Goal: Task Accomplishment & Management: Manage account settings

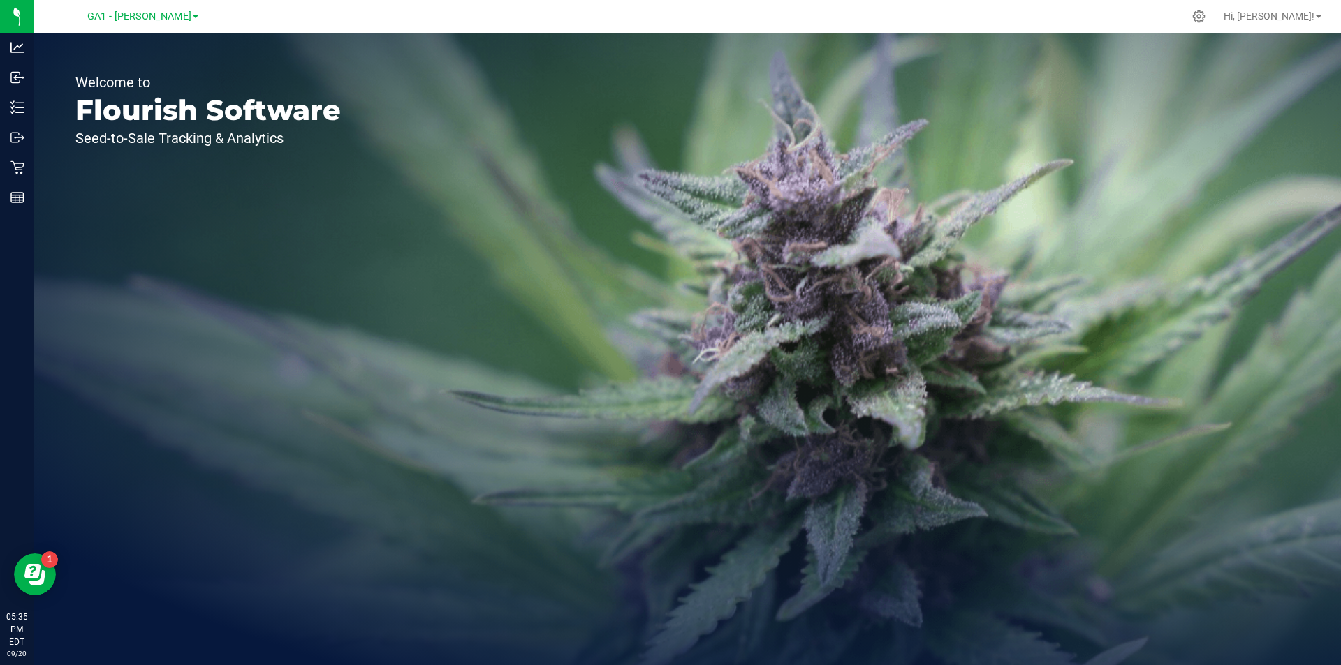
click at [78, 281] on div "Welcome to Flourish Software Seed-to-Sale Tracking & Analytics" at bounding box center [208, 350] width 349 height 632
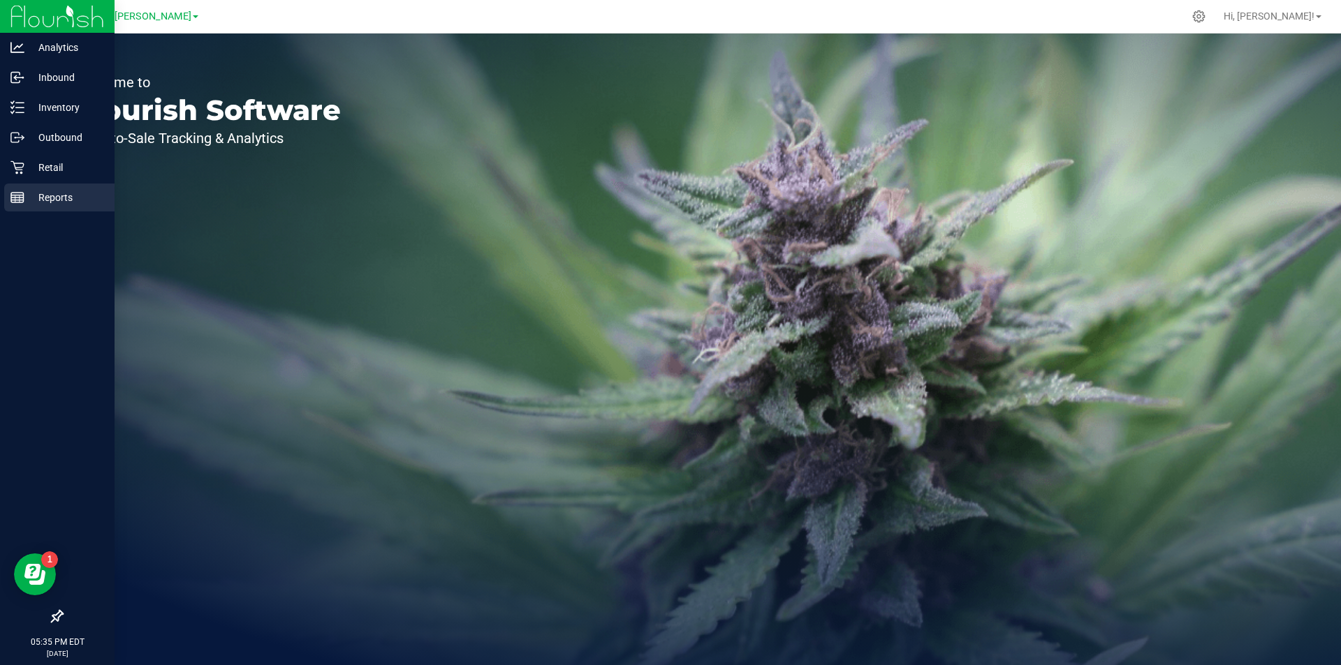
click at [19, 191] on icon at bounding box center [17, 198] width 14 height 14
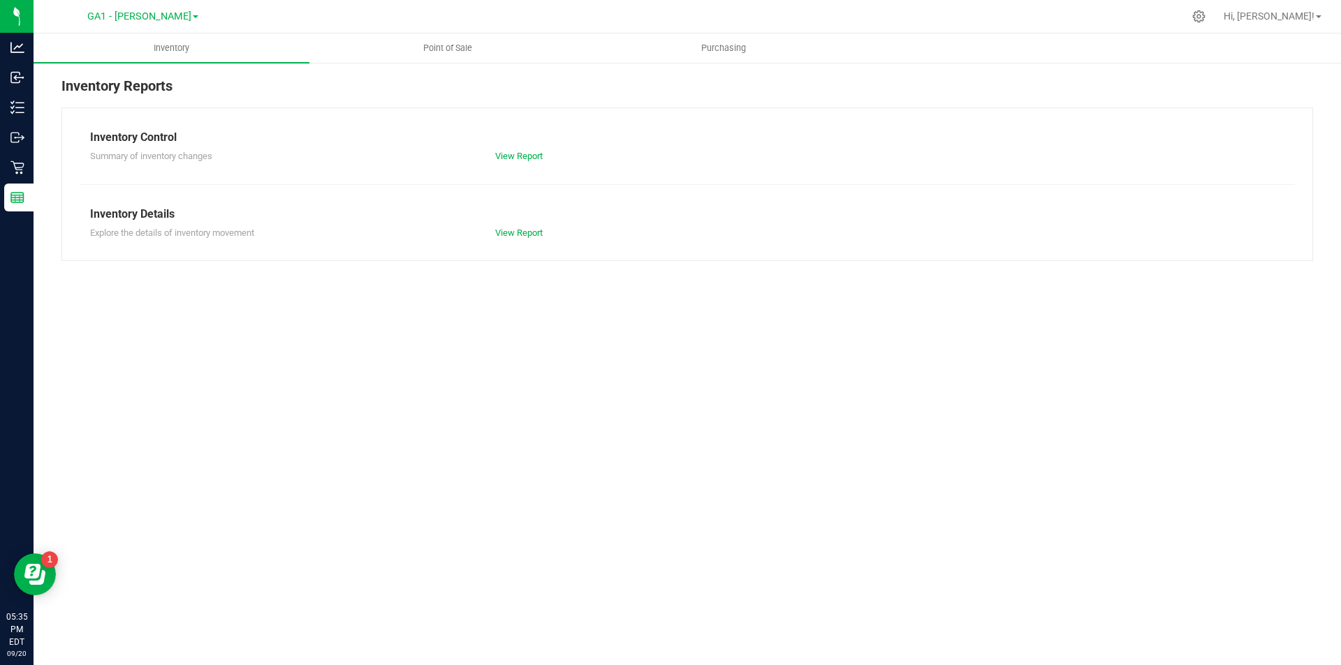
drag, startPoint x: 35, startPoint y: 179, endPoint x: 20, endPoint y: 172, distance: 16.9
click at [34, 179] on div "Inventory Reports Inventory Control Summary of inventory changes View Report In…" at bounding box center [687, 168] width 1307 height 214
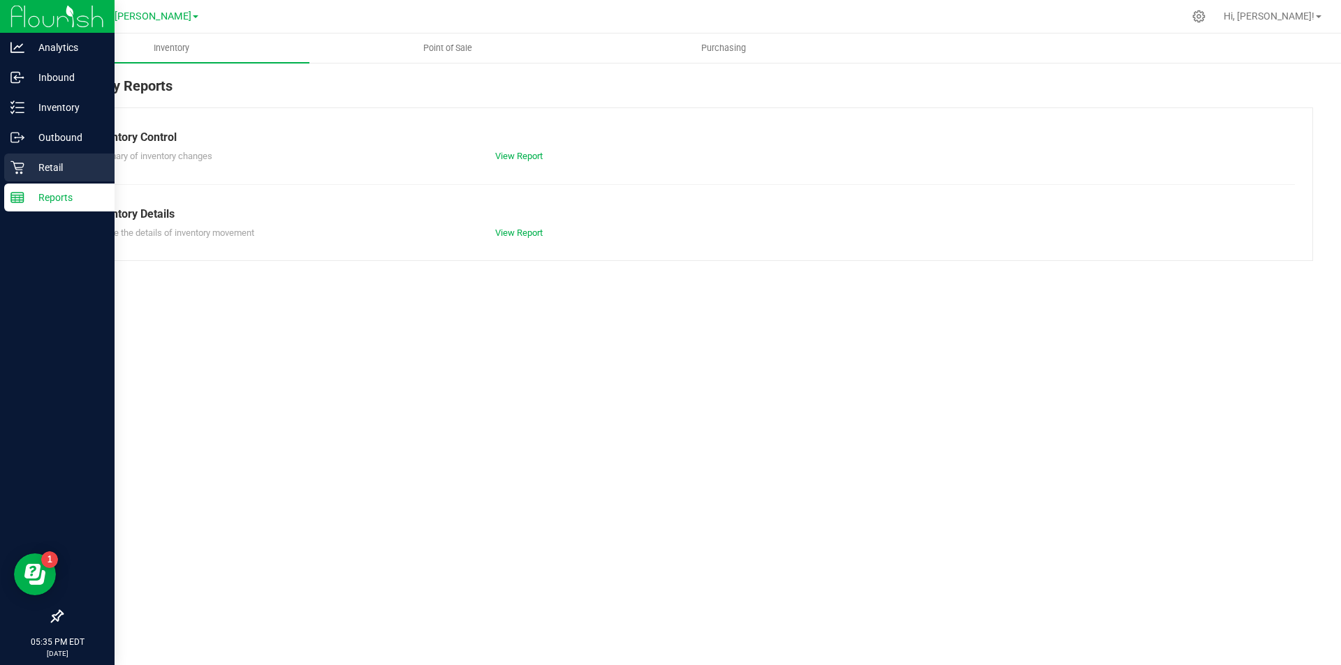
click at [19, 170] on icon at bounding box center [16, 167] width 13 height 13
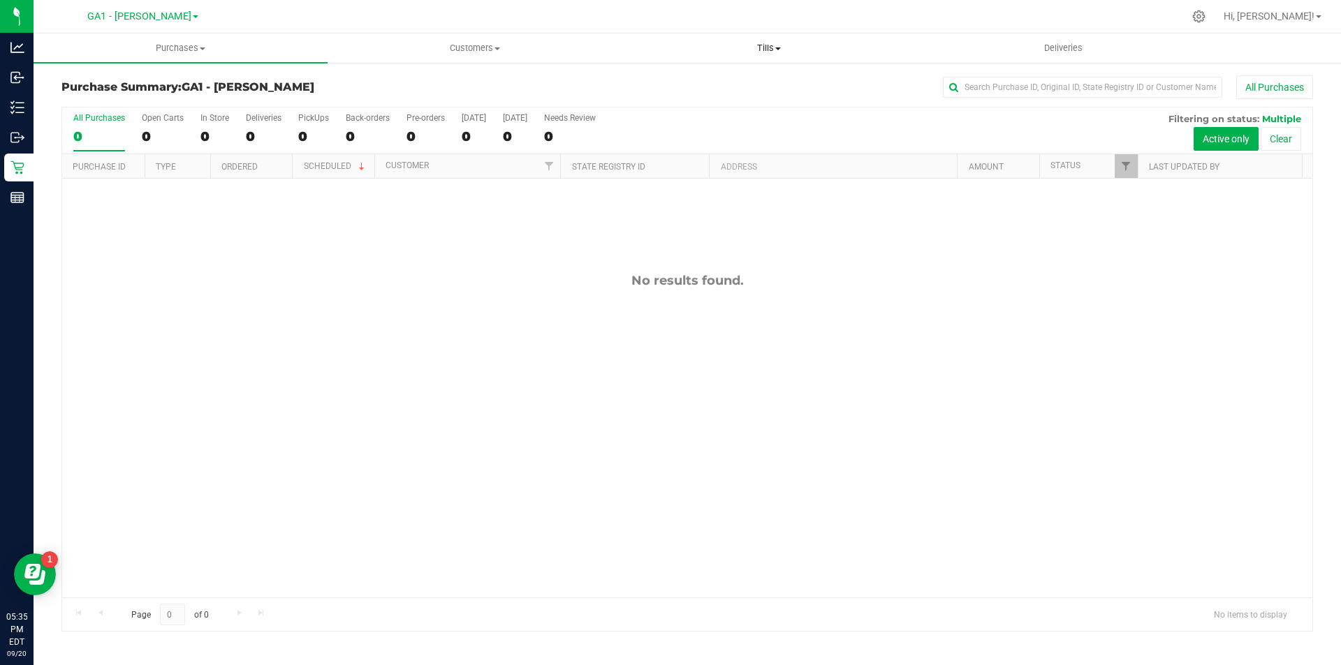
click at [761, 50] on span "Tills" at bounding box center [768, 48] width 293 height 13
click at [700, 85] on span "Manage tills" at bounding box center [668, 84] width 94 height 12
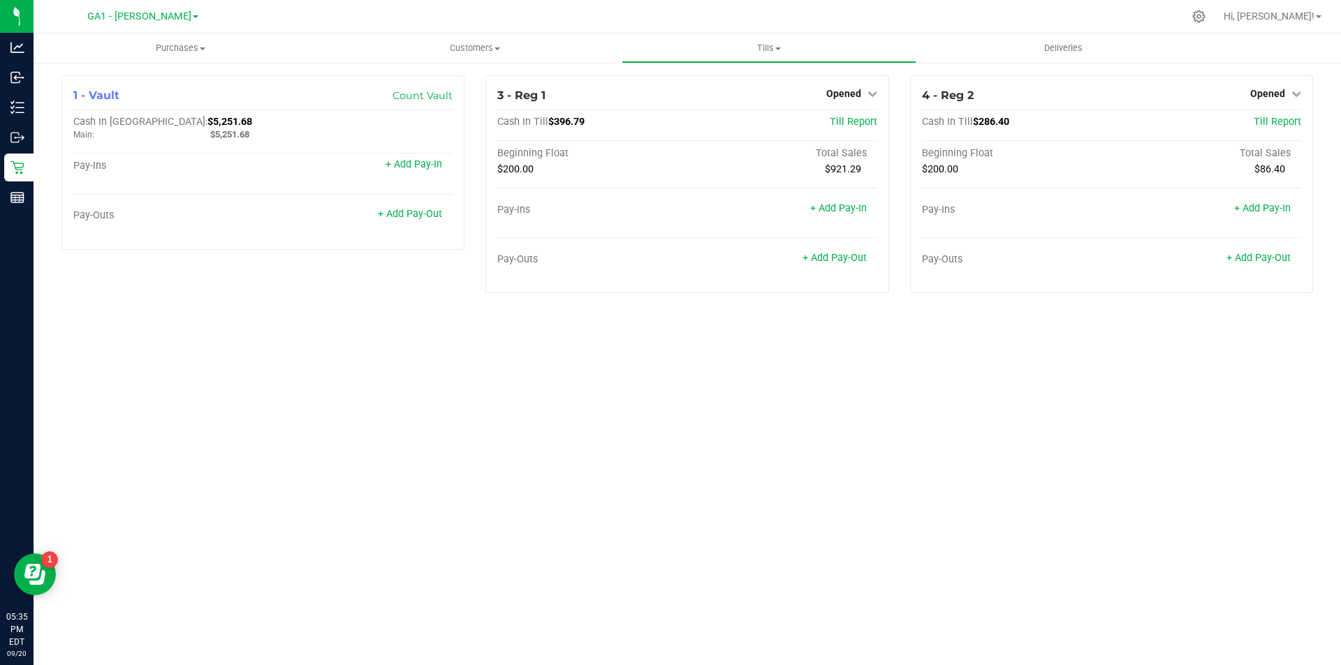
click at [956, 397] on div "Purchases Summary of purchases Fulfillment All purchases Customers All customer…" at bounding box center [687, 350] width 1307 height 632
click at [943, 367] on div "Purchases Summary of purchases Fulfillment All purchases Customers All customer…" at bounding box center [687, 350] width 1307 height 632
click at [1285, 84] on div "4 - Reg 2 Opened Close Till Cash In Till $286.40 Till Report Beginning Float To…" at bounding box center [1111, 184] width 403 height 218
click at [1285, 89] on link "Opened" at bounding box center [1275, 93] width 51 height 11
click at [1276, 121] on link "Close Till" at bounding box center [1269, 122] width 38 height 11
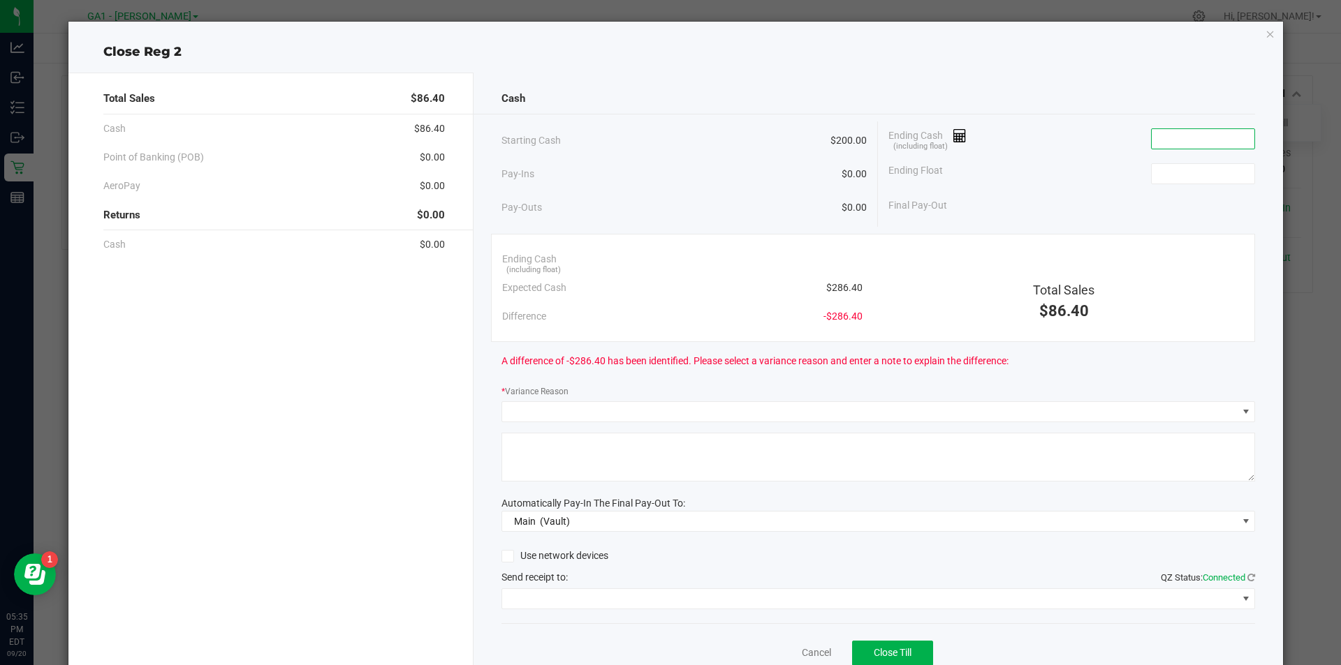
click at [1197, 140] on input at bounding box center [1202, 139] width 103 height 20
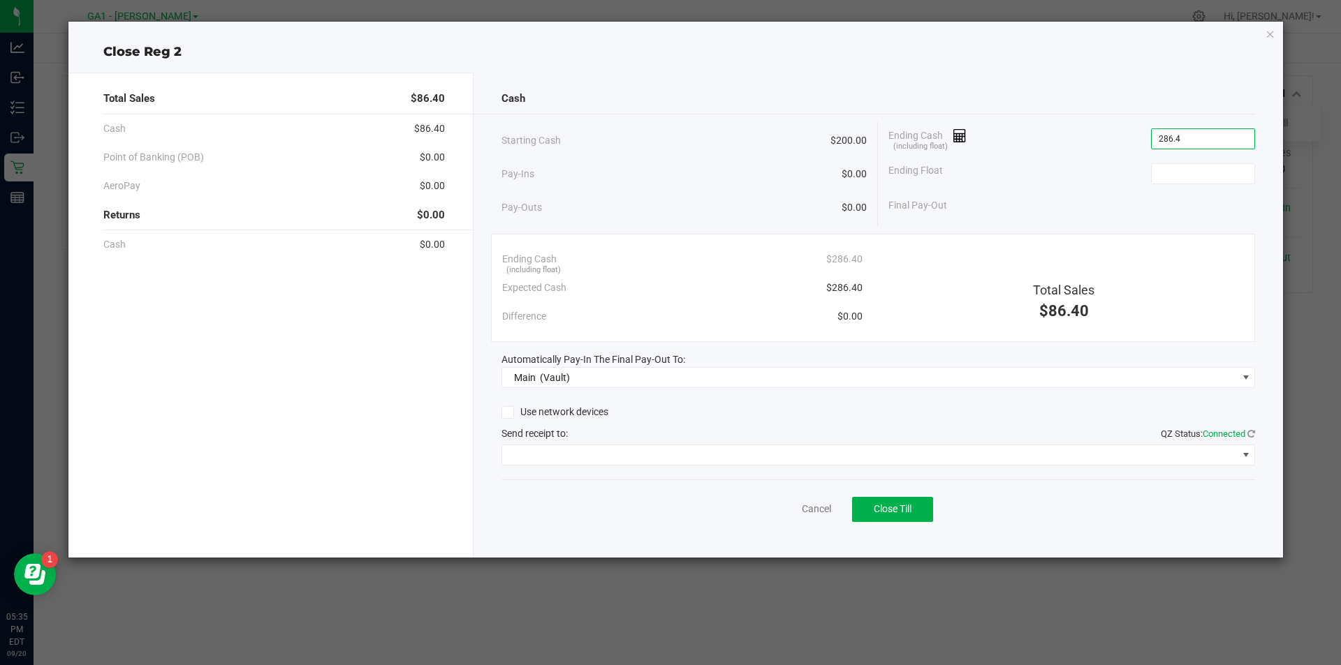
type input "$286.40"
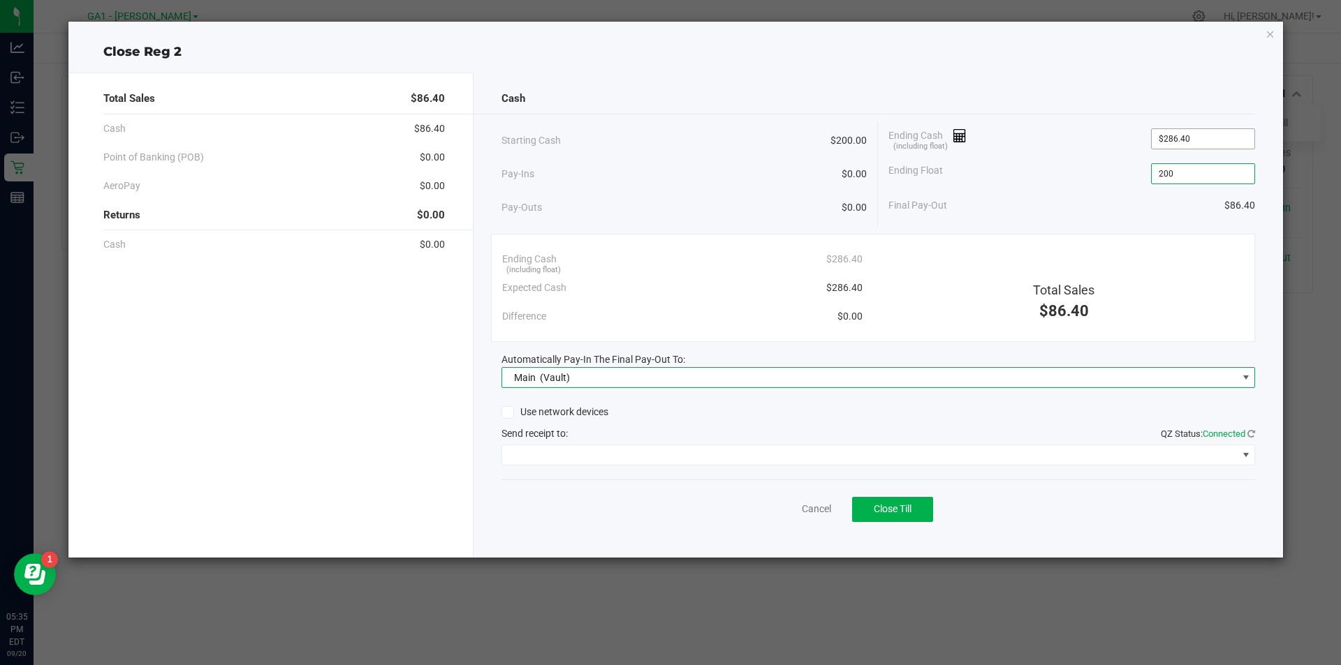
type input "$200.00"
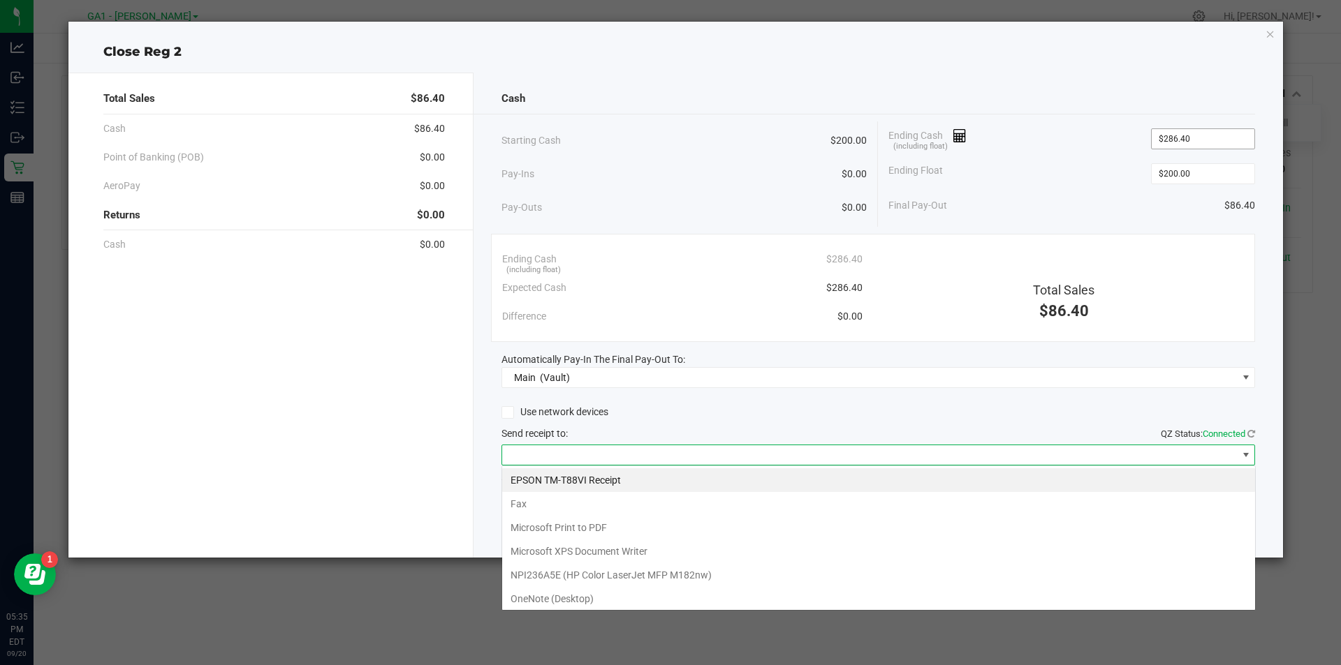
scroll to position [21, 753]
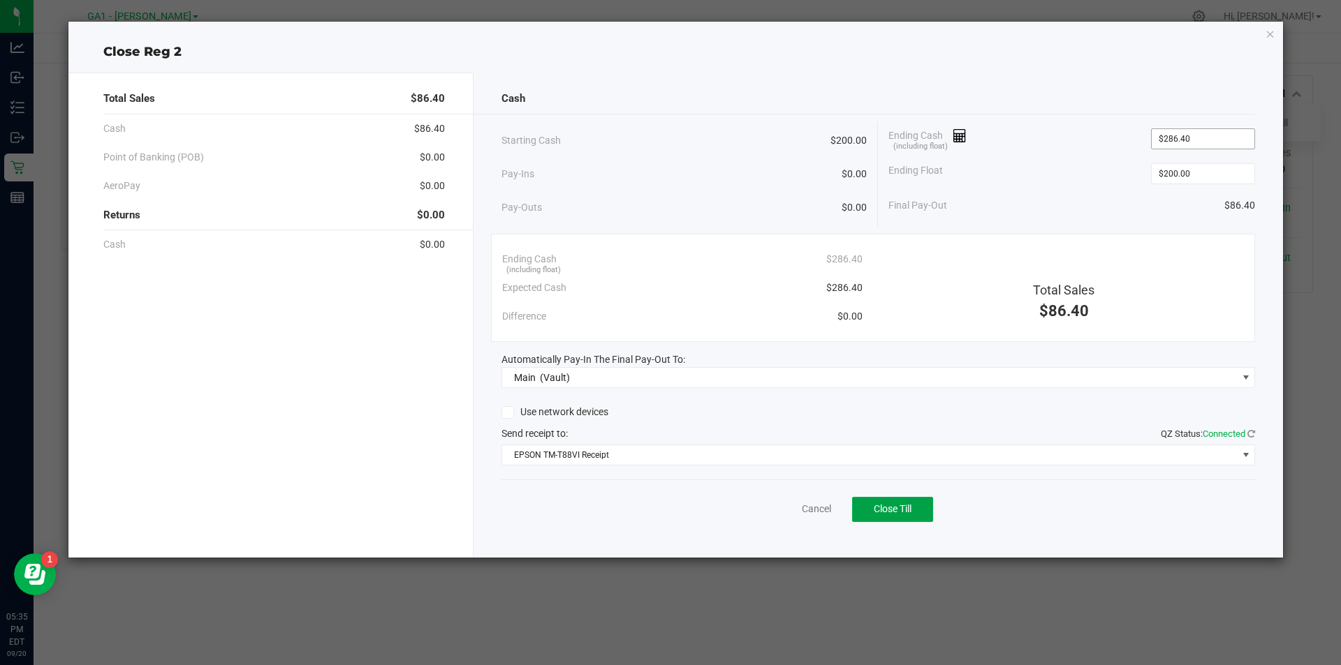
click at [852, 497] on button "Close Till" at bounding box center [892, 509] width 81 height 25
